Goal: Task Accomplishment & Management: Complete application form

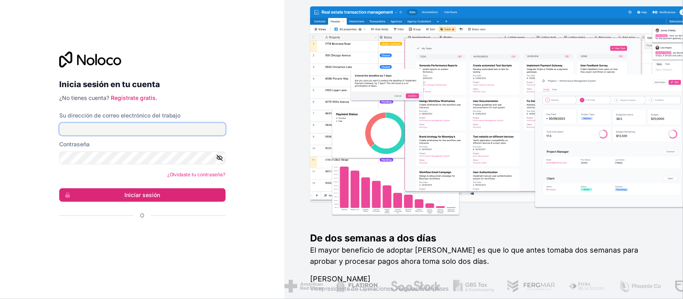
click at [104, 126] on input "Su dirección de correo electrónico del trabajo" at bounding box center [142, 129] width 166 height 13
click at [98, 129] on input "Su dirección de correo electrónico del trabajo" at bounding box center [142, 129] width 166 height 13
type input "[EMAIL_ADDRESS][DOMAIN_NAME]"
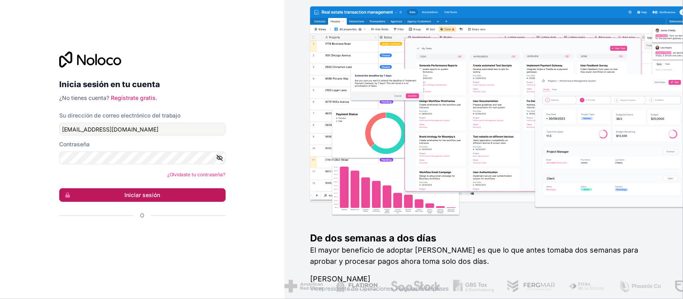
click at [135, 194] on font "Iniciar sesión" at bounding box center [142, 195] width 36 height 7
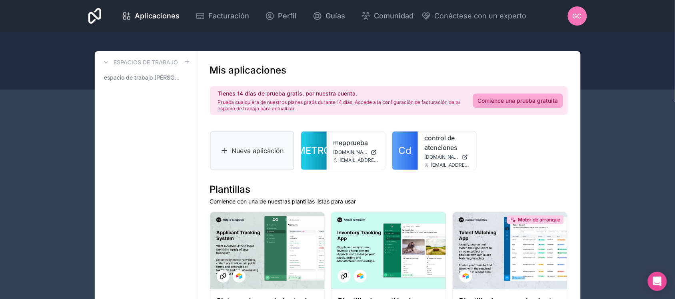
click at [274, 149] on font "Nueva aplicación" at bounding box center [258, 151] width 52 height 8
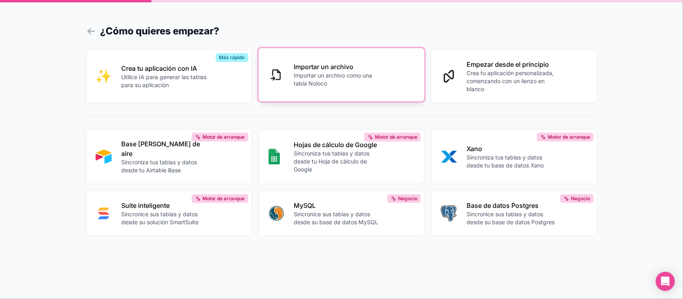
click at [337, 69] on font "Importar un archivo" at bounding box center [324, 67] width 60 height 8
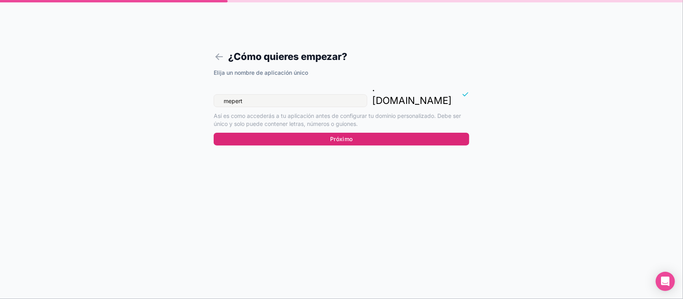
type input "mepert"
click at [343, 136] on font "Próximo" at bounding box center [341, 139] width 22 height 7
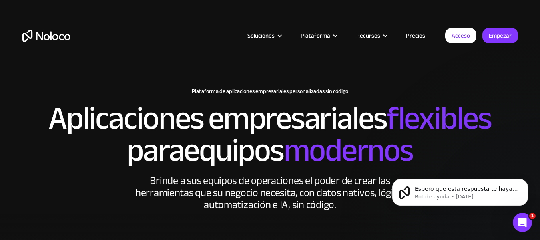
click at [510, 31] on font "Empezar" at bounding box center [500, 35] width 23 height 11
click at [464, 34] on font "Acceso" at bounding box center [461, 35] width 18 height 11
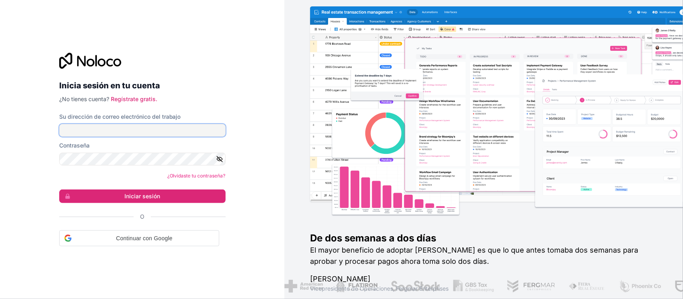
click at [145, 133] on input "Su dirección de correo electrónico del trabajo" at bounding box center [142, 130] width 166 height 13
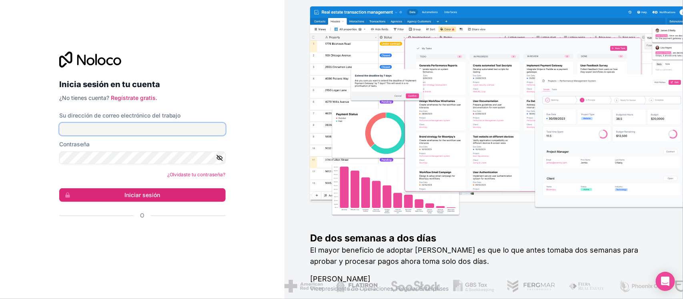
type input "[EMAIL_ADDRESS][DOMAIN_NAME]"
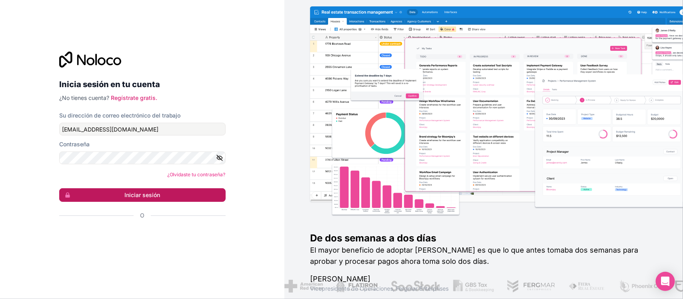
click at [154, 191] on font "Iniciar sesión" at bounding box center [142, 195] width 36 height 8
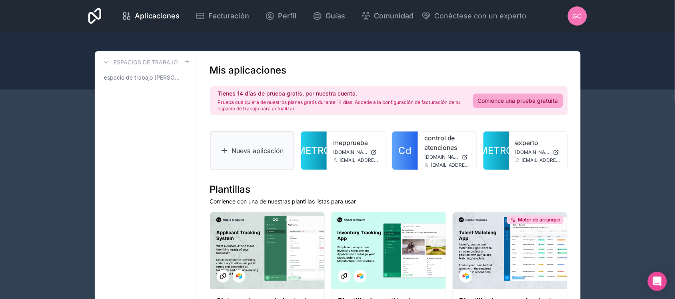
click at [253, 137] on link "Nueva aplicación" at bounding box center [252, 150] width 85 height 39
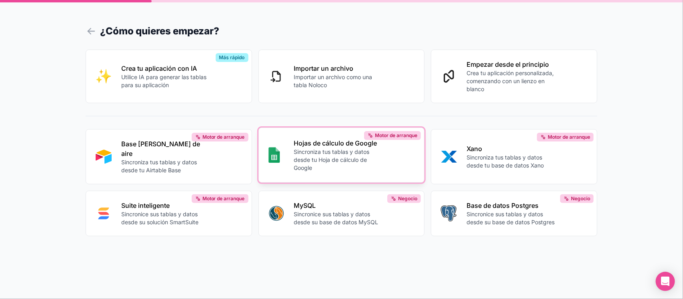
click at [382, 165] on p "Sincroniza tus tablas y datos desde tu Hoja de cálculo de Google" at bounding box center [338, 160] width 89 height 24
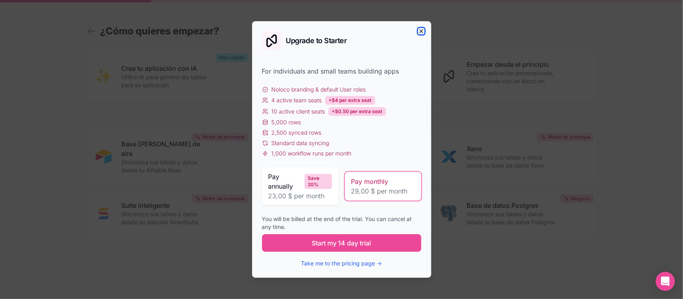
click at [419, 32] on icon "button" at bounding box center [421, 31] width 6 height 6
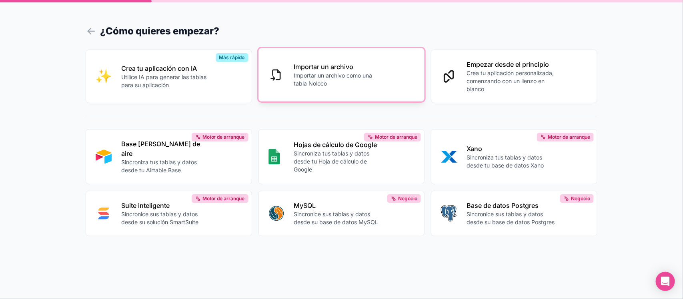
click at [298, 65] on font "Importar un archivo" at bounding box center [324, 67] width 60 height 8
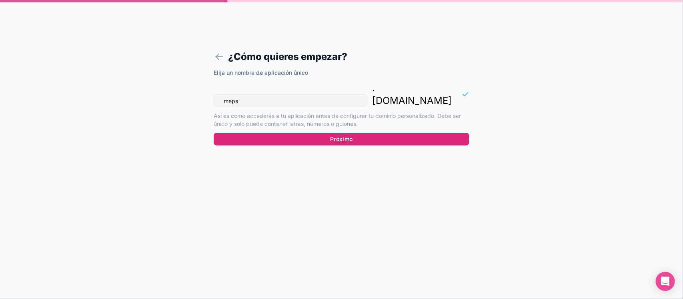
type input "meps"
click at [324, 133] on button "Próximo" at bounding box center [342, 139] width 256 height 13
